Goal: Task Accomplishment & Management: Manage account settings

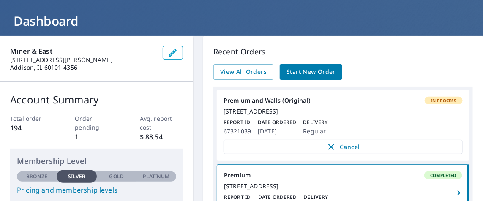
scroll to position [85, 0]
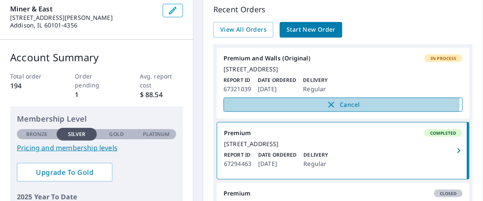
click at [337, 109] on span "Cancel" at bounding box center [342, 105] width 221 height 10
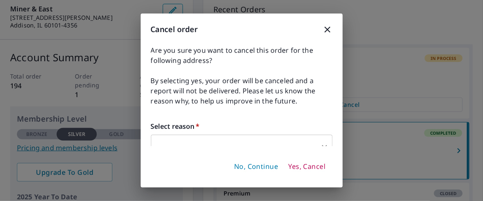
scroll to position [12, 0]
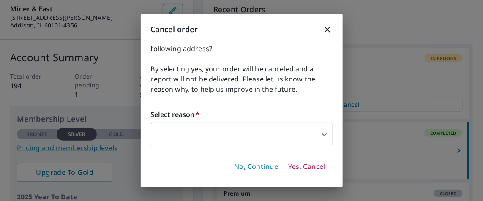
click at [245, 126] on body "BZ BZ Dashboard Order History Order BZ Dashboard Miner & East [STREET_ADDRESS][…" at bounding box center [241, 100] width 483 height 201
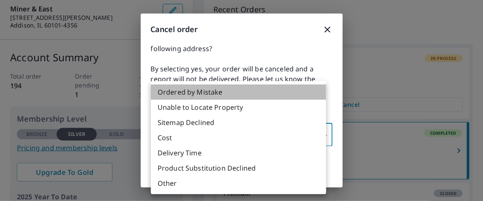
click at [215, 92] on li "Ordered by Mistake" at bounding box center [238, 92] width 175 height 15
type input "30"
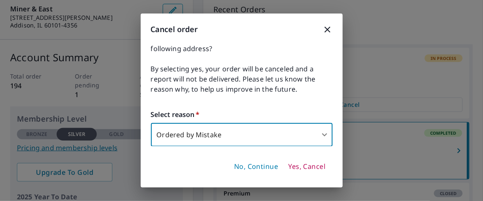
click at [309, 165] on span "Yes, Cancel" at bounding box center [306, 166] width 37 height 9
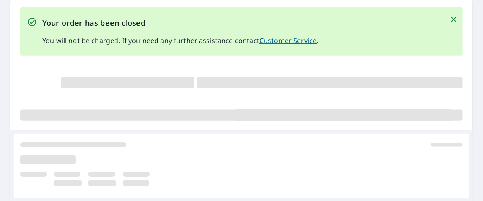
click at [451, 20] on icon "Close" at bounding box center [453, 19] width 5 height 5
